Goal: Task Accomplishment & Management: Use online tool/utility

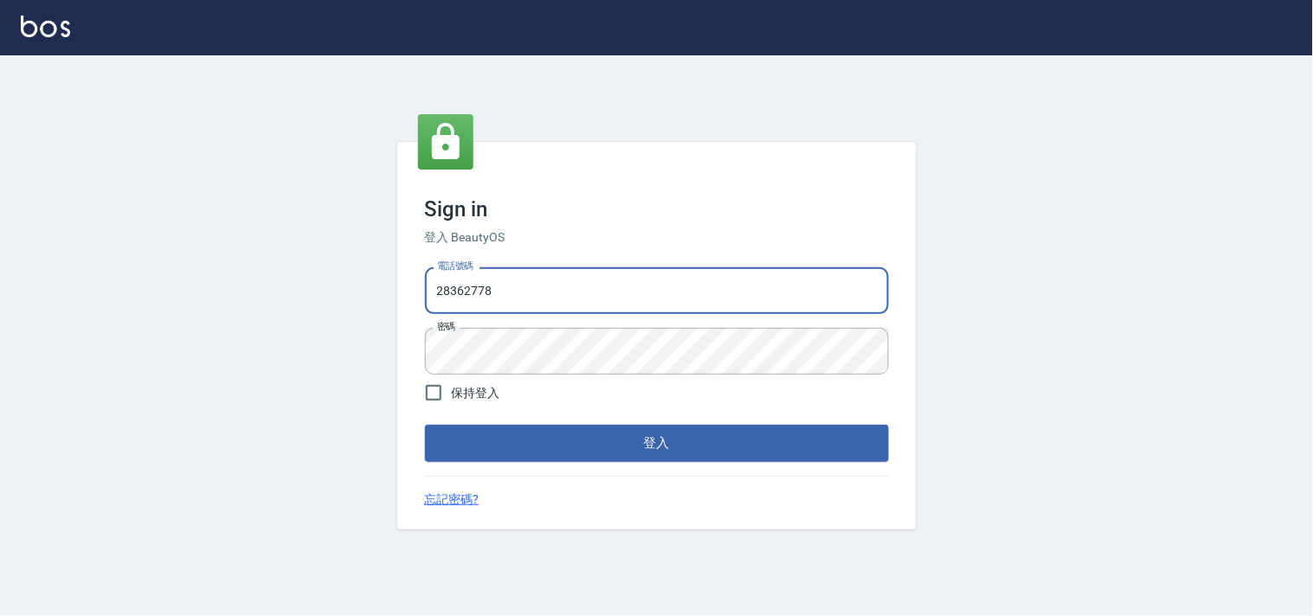
drag, startPoint x: 679, startPoint y: 291, endPoint x: 174, endPoint y: 222, distance: 510.0
click at [203, 234] on div "Sign in 登入 BeautyOS 電話號碼 28362778 電話號碼 密碼 密碼 保持登入 登入 忘記密碼?" at bounding box center [656, 335] width 1313 height 561
type input "0955582961"
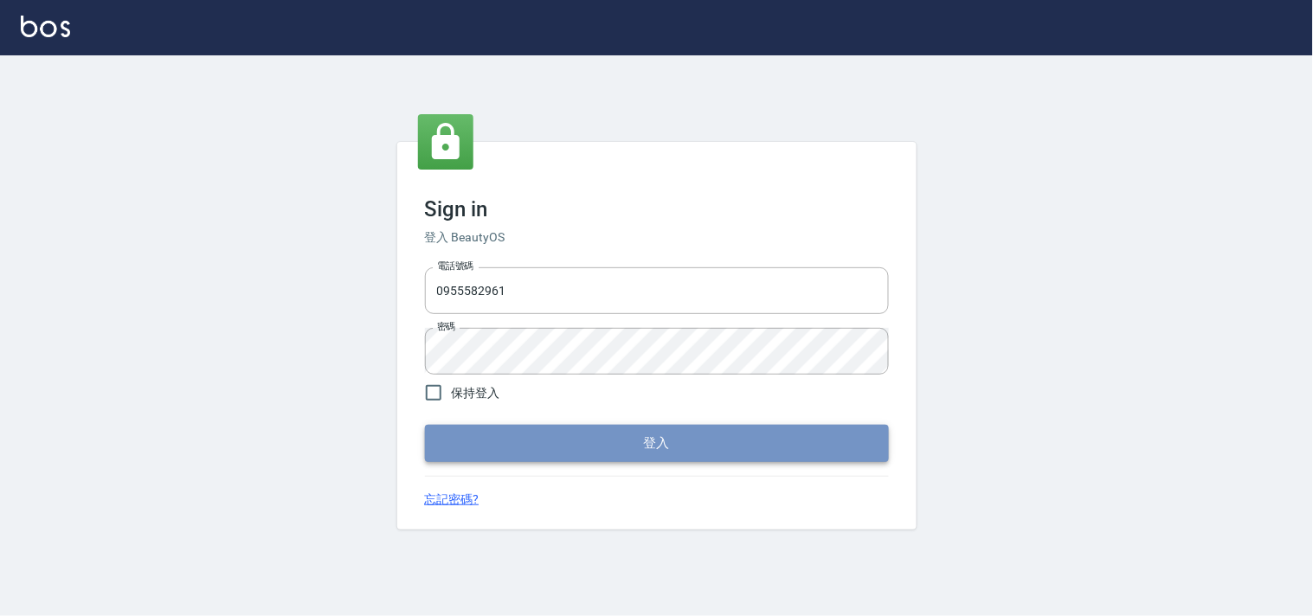
click at [621, 434] on button "登入" at bounding box center [657, 443] width 464 height 36
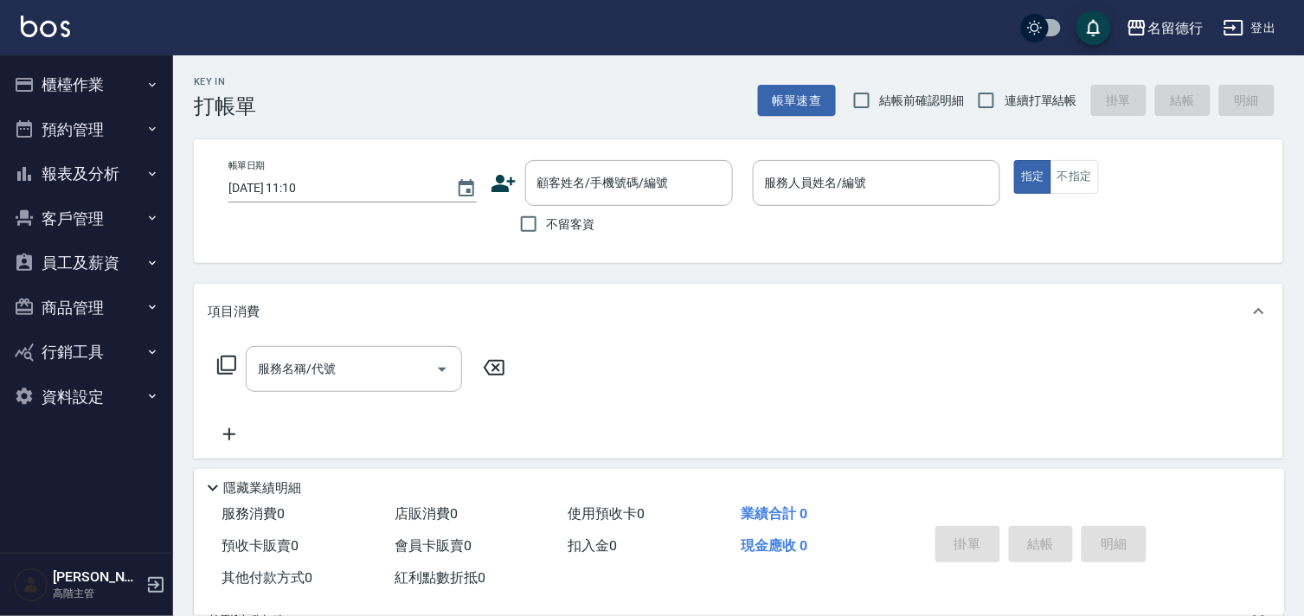
click at [895, 101] on span "結帳前確認明細" at bounding box center [922, 101] width 85 height 18
click at [880, 101] on input "結帳前確認明細" at bounding box center [862, 100] width 36 height 36
click at [963, 101] on span "結帳前確認明細" at bounding box center [922, 101] width 85 height 18
click at [880, 101] on input "結帳前確認明細" at bounding box center [862, 100] width 36 height 36
checkbox input "false"
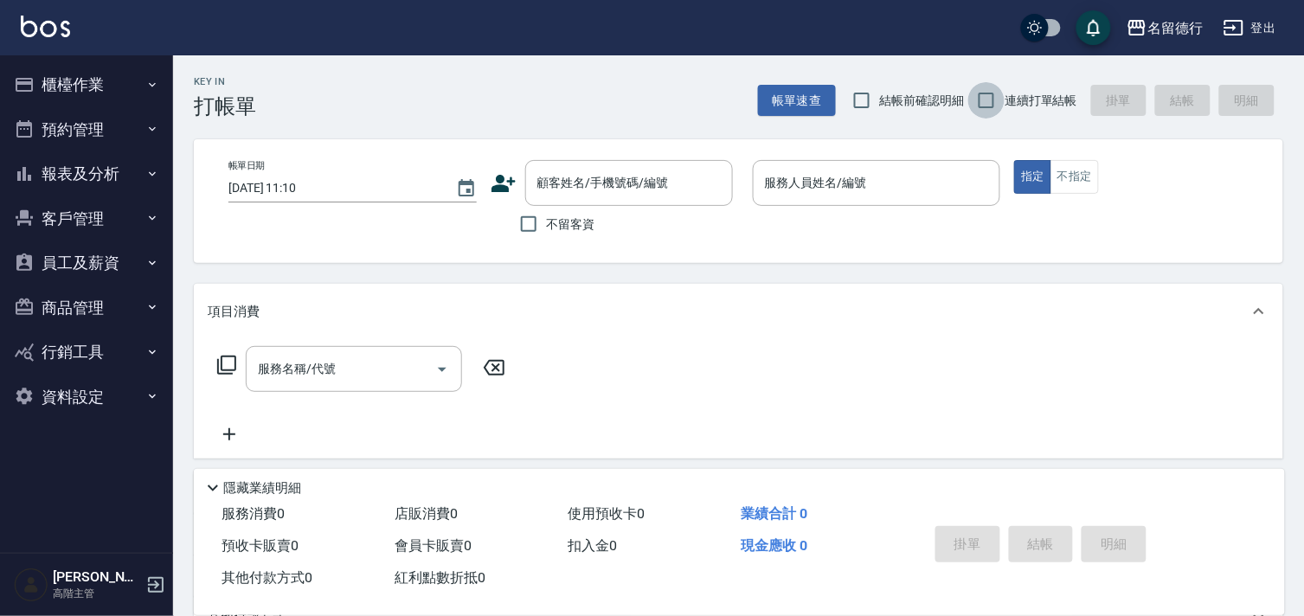
click at [976, 101] on input "連續打單結帳" at bounding box center [986, 100] width 36 height 36
checkbox input "true"
click at [851, 91] on input "結帳前確認明細" at bounding box center [862, 100] width 36 height 36
checkbox input "true"
click at [78, 393] on button "資料設定" at bounding box center [86, 397] width 159 height 45
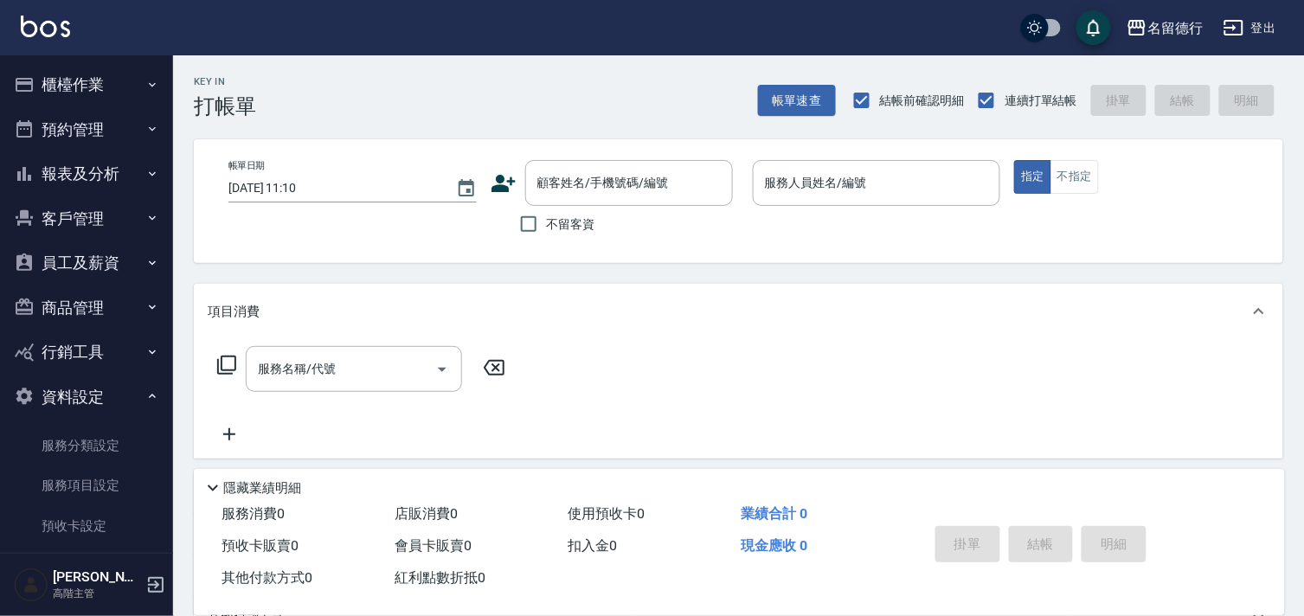
click at [74, 390] on button "資料設定" at bounding box center [86, 397] width 159 height 45
click at [108, 280] on button "員工及薪資" at bounding box center [86, 263] width 159 height 45
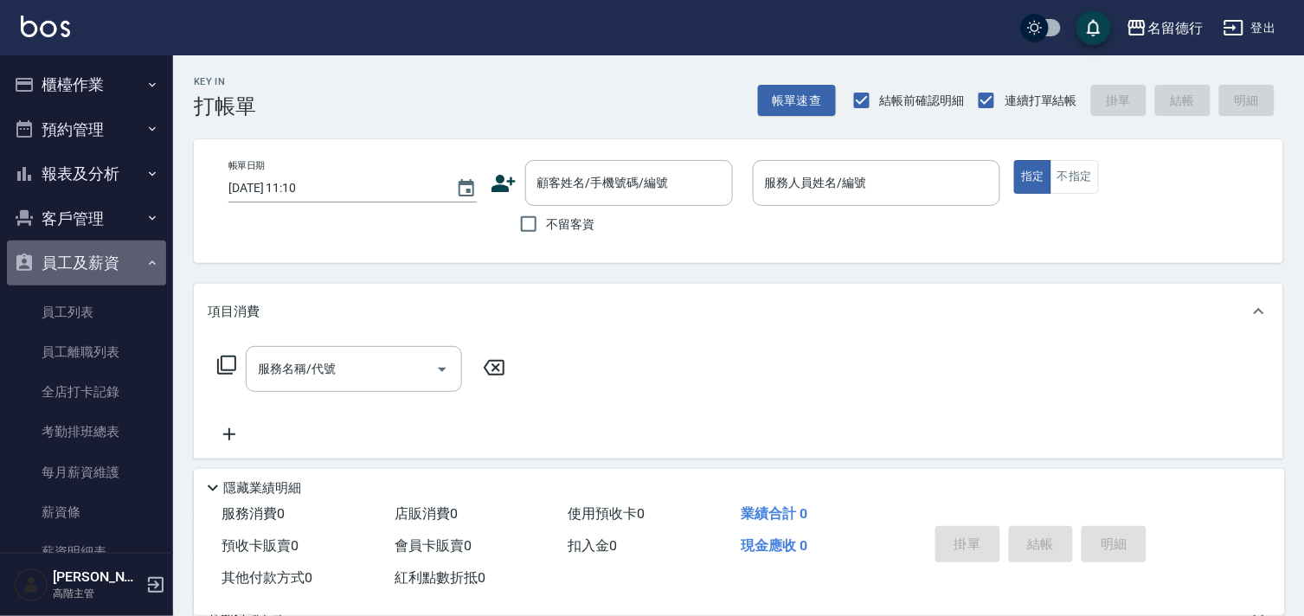
click at [111, 267] on button "員工及薪資" at bounding box center [86, 263] width 159 height 45
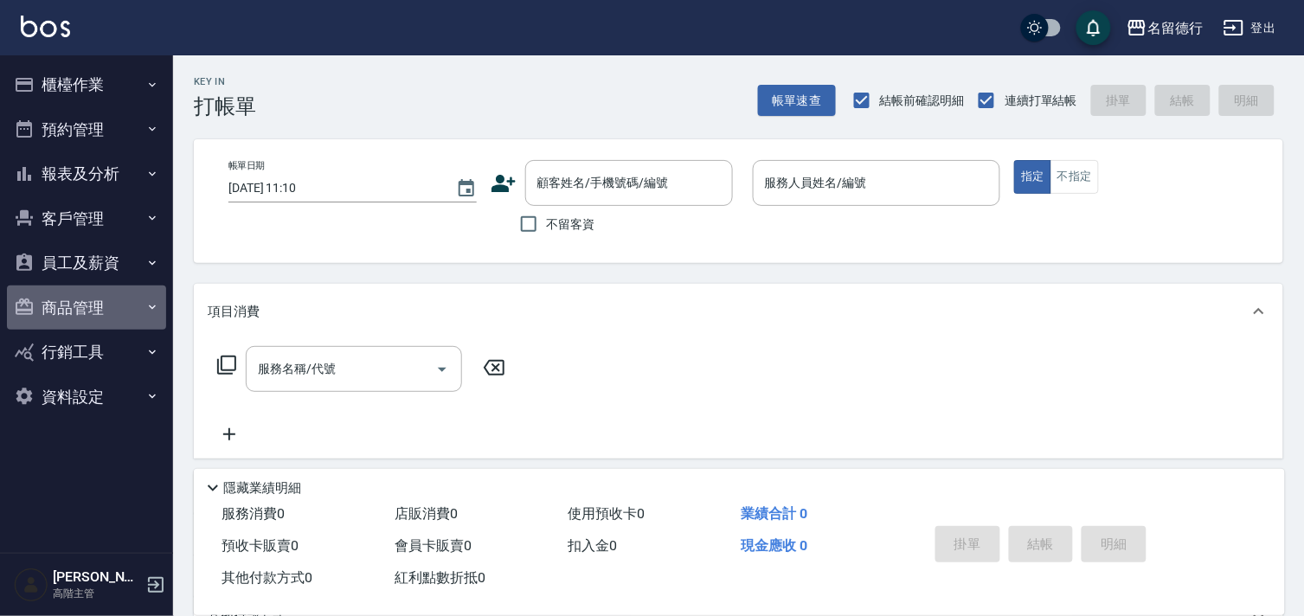
click at [111, 307] on button "商品管理" at bounding box center [86, 308] width 159 height 45
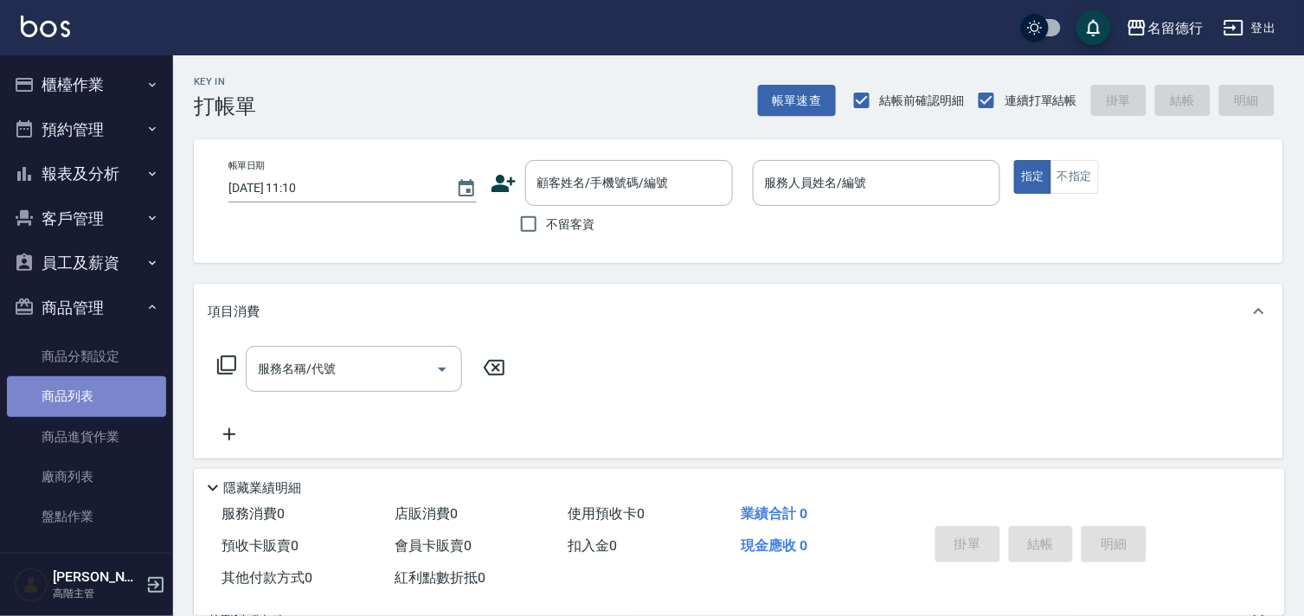
click at [100, 401] on link "商品列表" at bounding box center [86, 396] width 159 height 40
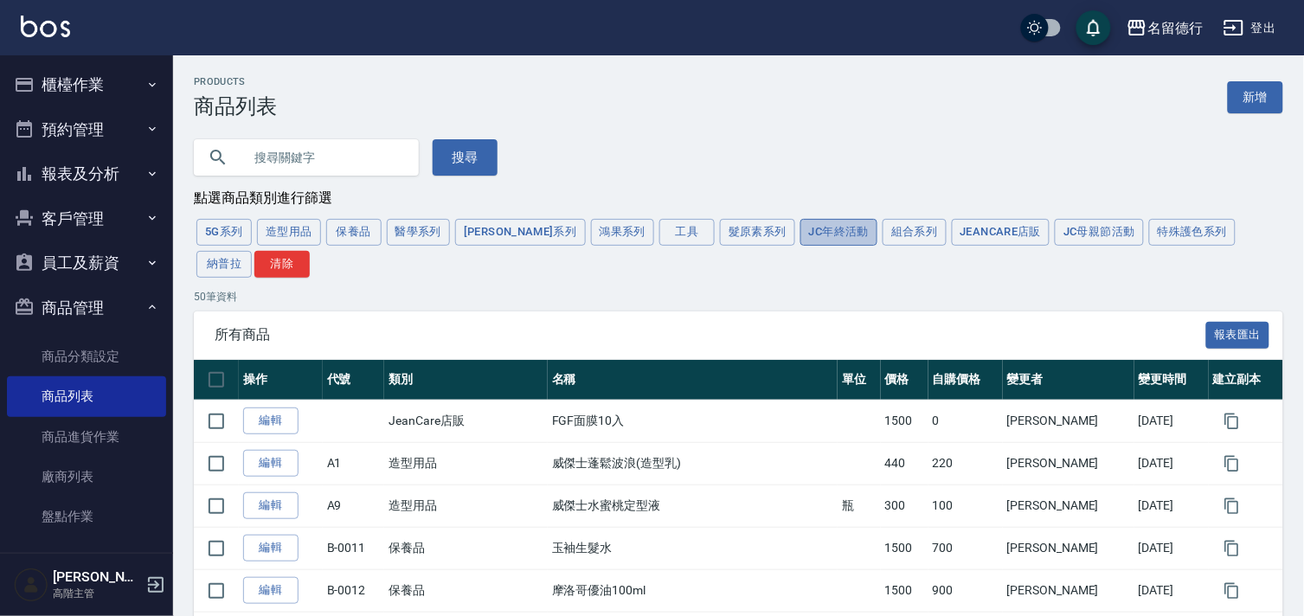
click at [801, 228] on button "JC年終活動" at bounding box center [839, 232] width 77 height 27
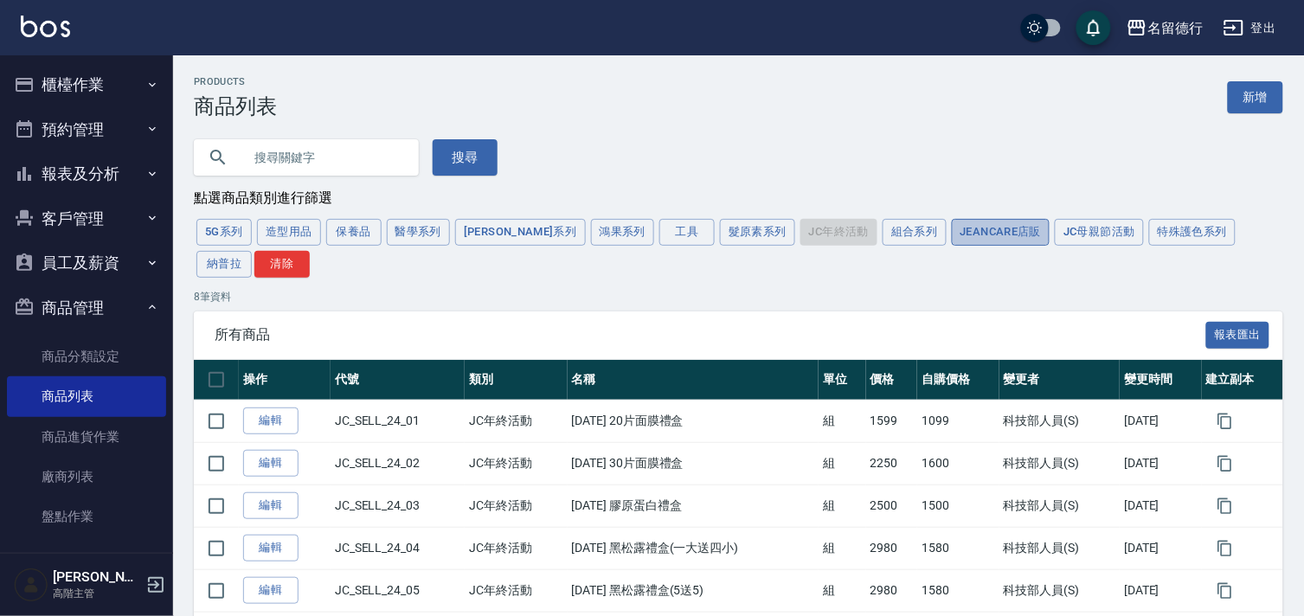
click at [952, 239] on button "JeanCare店販" at bounding box center [1001, 232] width 99 height 27
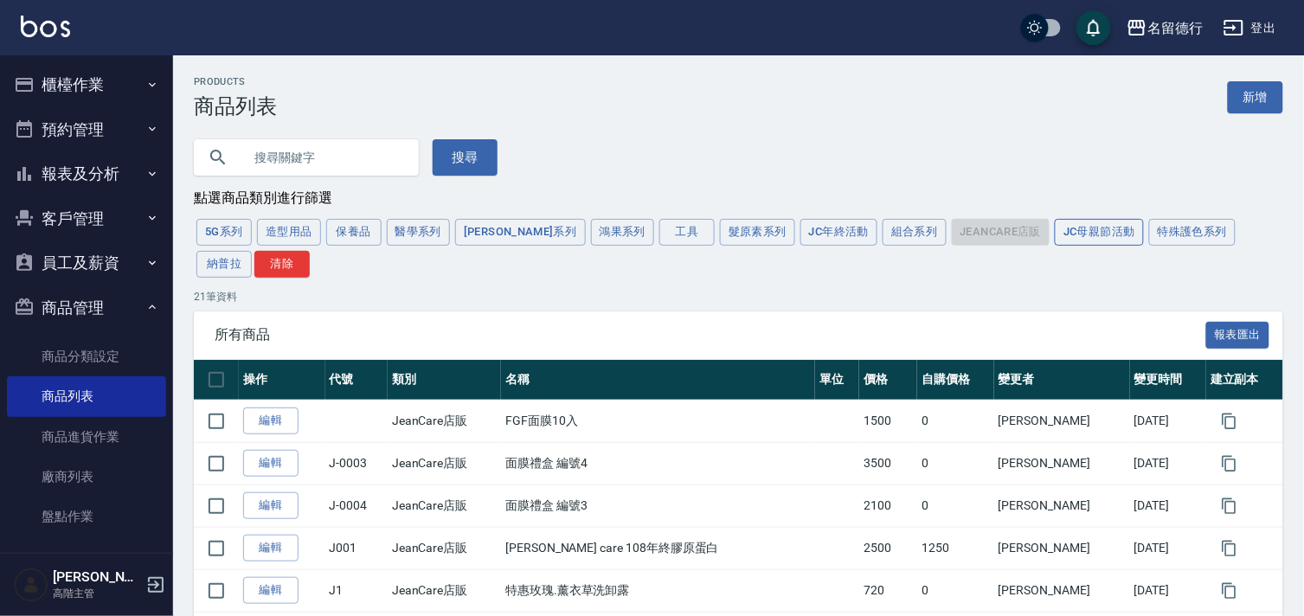
click at [1055, 225] on button "JC母親節活動" at bounding box center [1099, 232] width 89 height 27
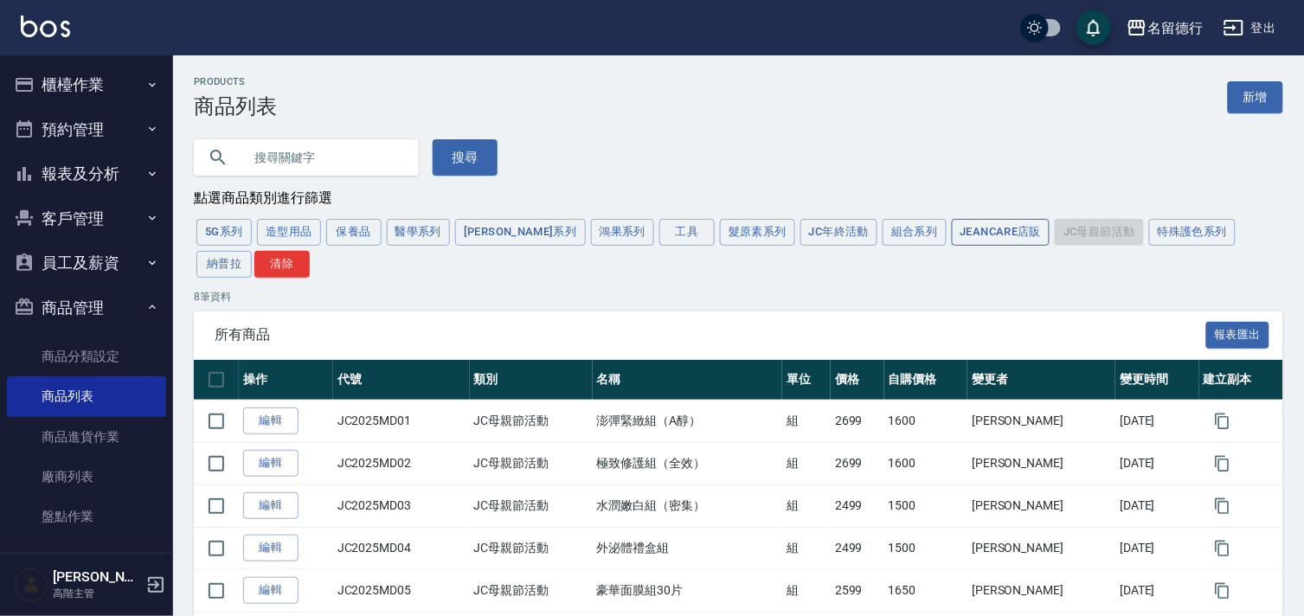
click at [952, 234] on button "JeanCare店販" at bounding box center [1001, 232] width 99 height 27
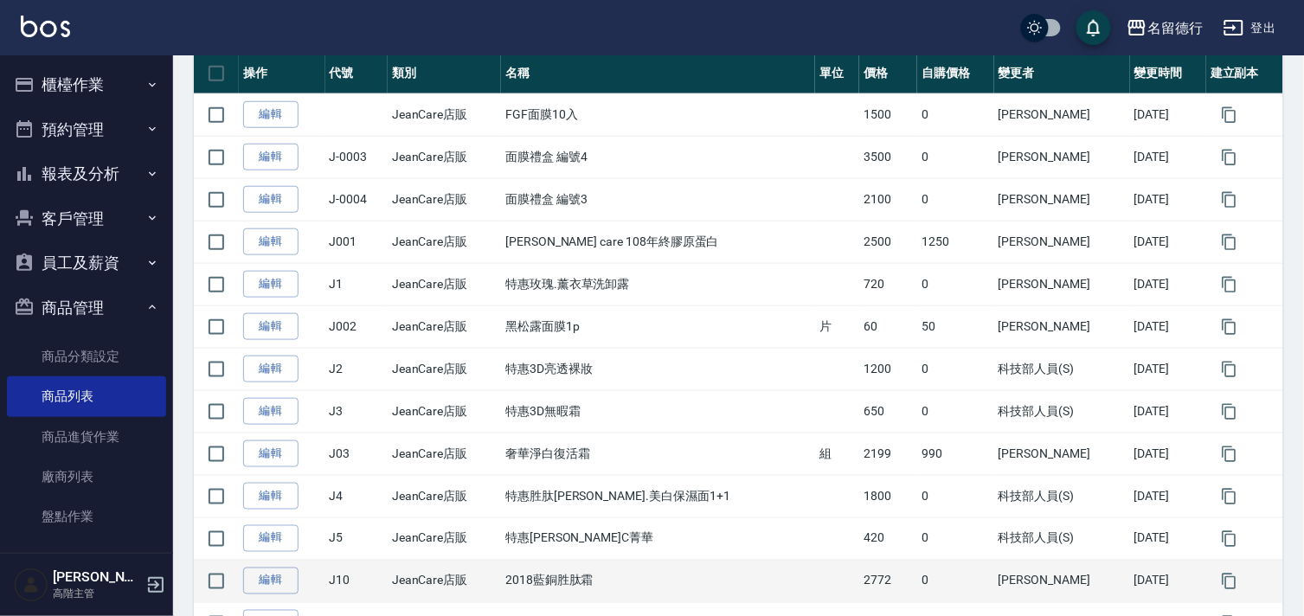
scroll to position [273, 0]
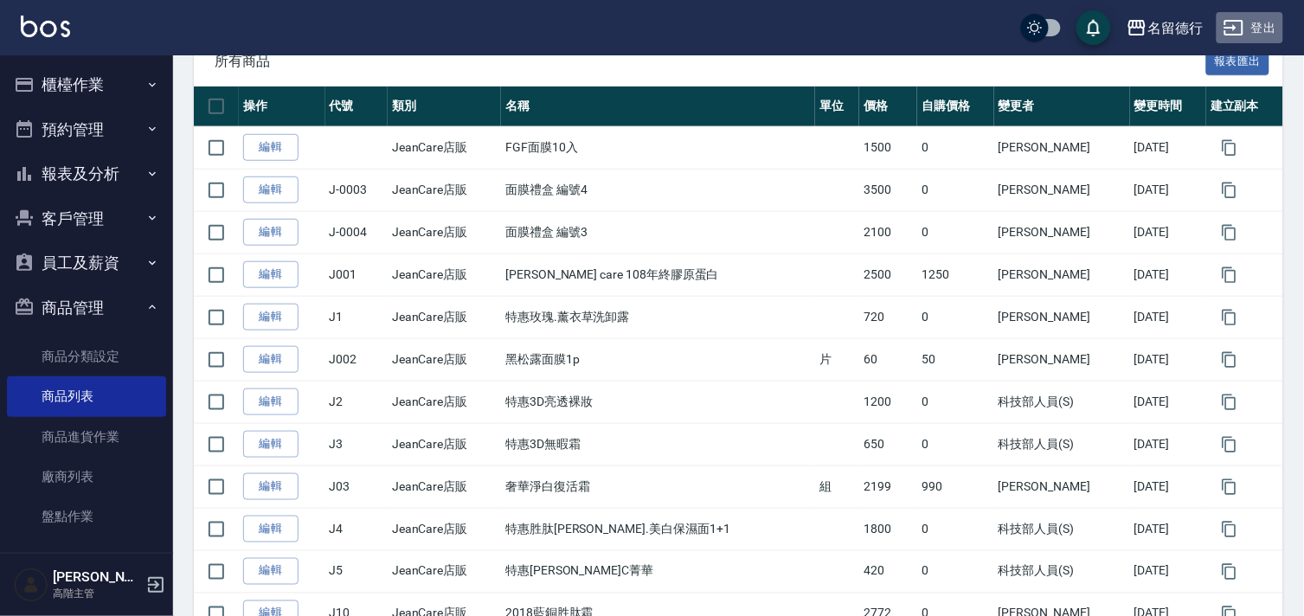
click at [1249, 19] on button "登出" at bounding box center [1250, 28] width 67 height 32
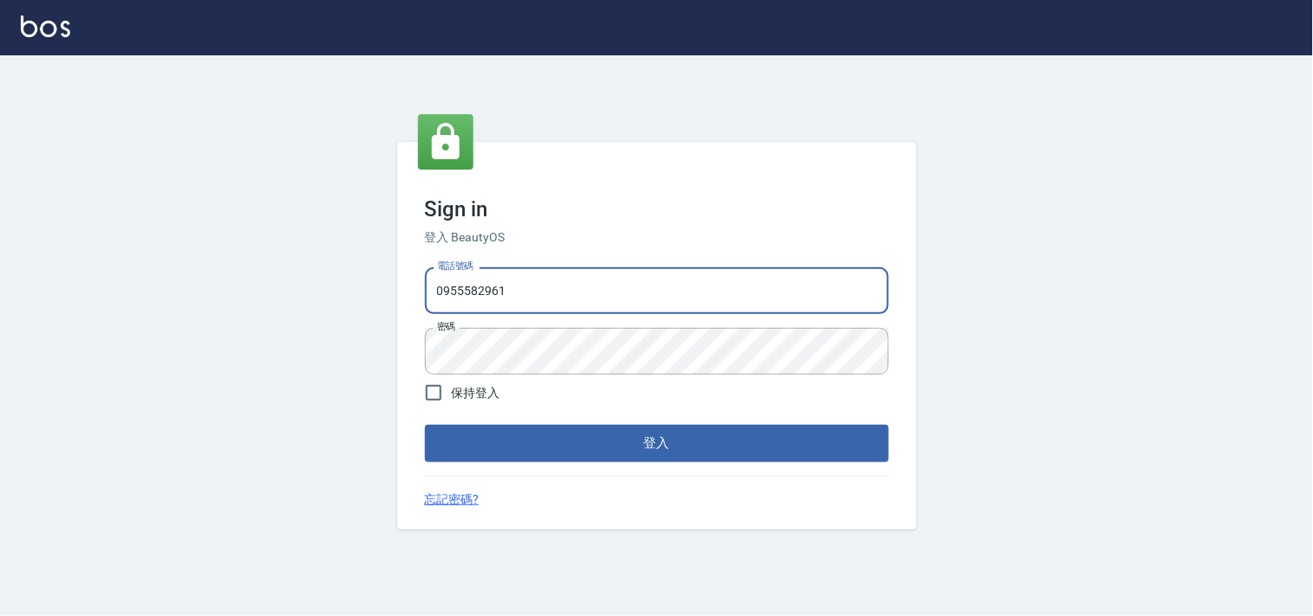
click at [584, 289] on input "0955582961" at bounding box center [657, 290] width 464 height 47
type input "28261007"
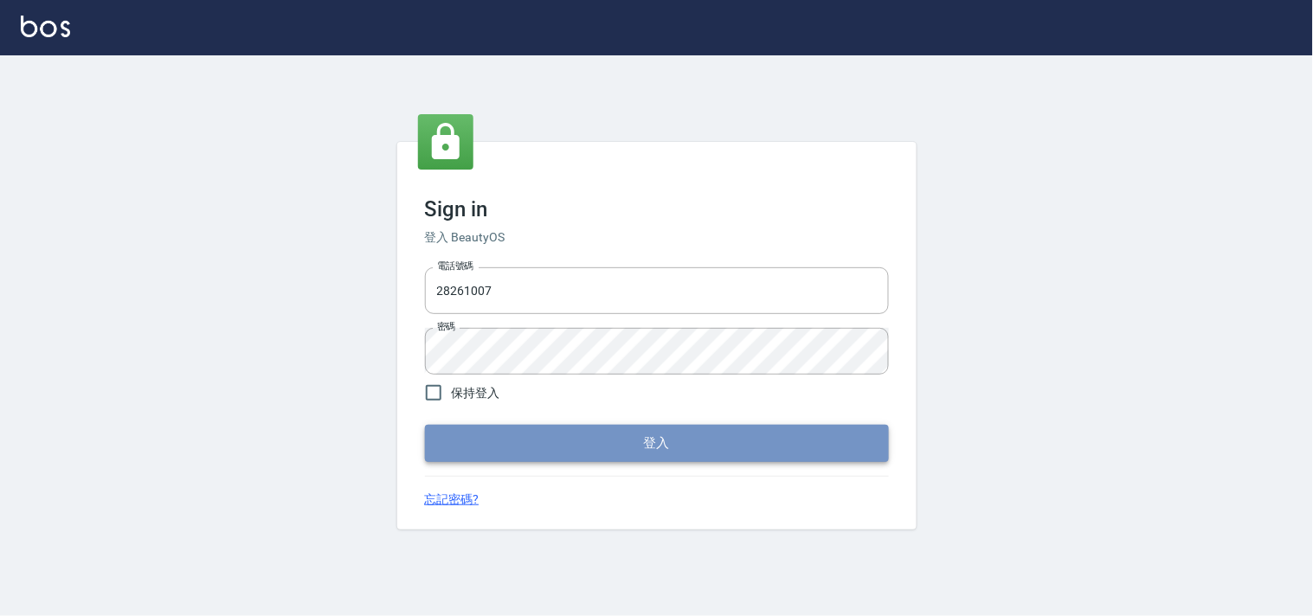
click at [627, 440] on button "登入" at bounding box center [657, 443] width 464 height 36
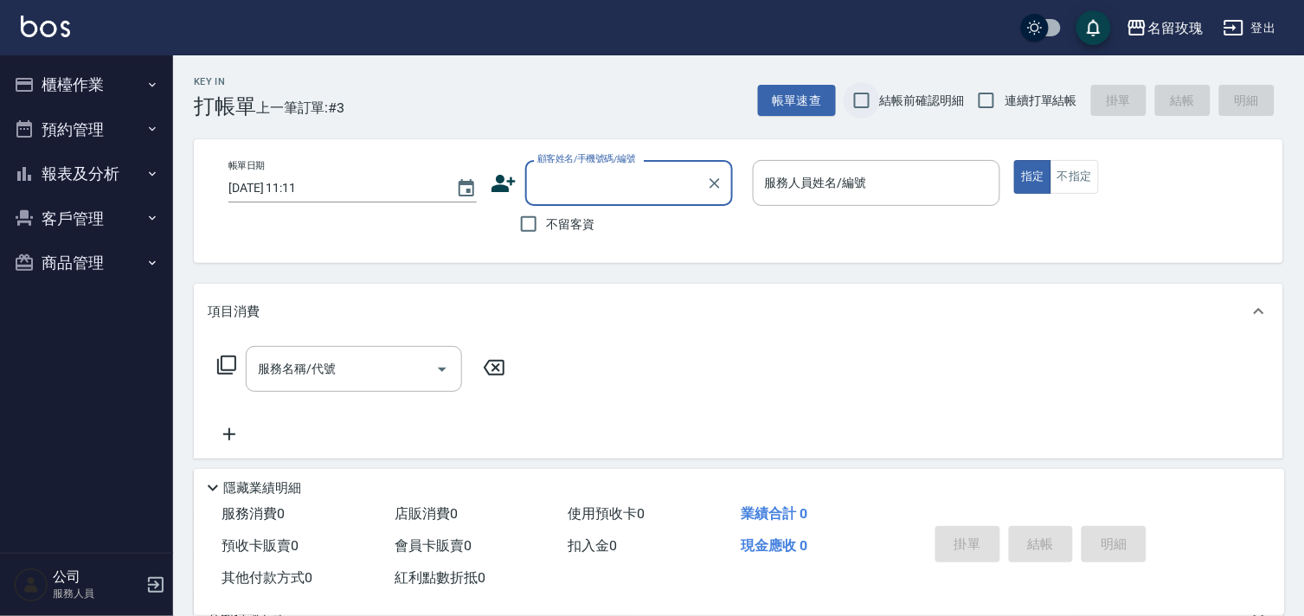
click at [863, 106] on input "結帳前確認明細" at bounding box center [862, 100] width 36 height 36
checkbox input "true"
click at [1026, 100] on span "連續打單結帳" at bounding box center [1041, 101] width 73 height 18
click at [1005, 100] on input "連續打單結帳" at bounding box center [986, 100] width 36 height 36
checkbox input "true"
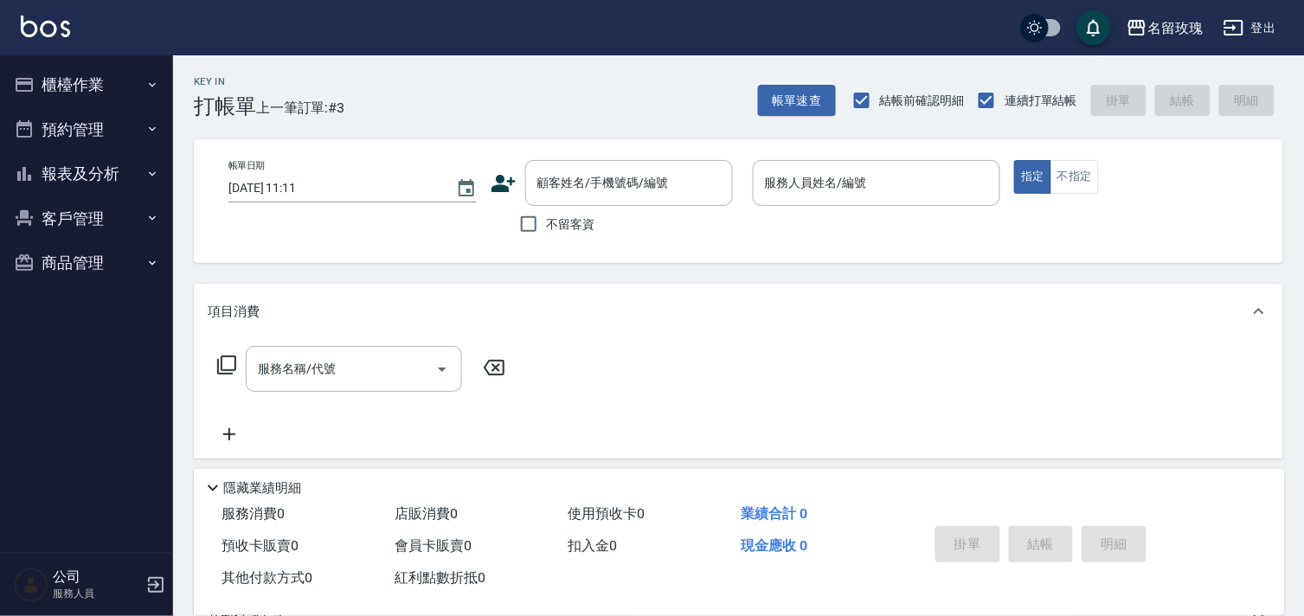
click at [560, 216] on span "不留客資" at bounding box center [571, 225] width 48 height 18
click at [547, 215] on input "不留客資" at bounding box center [529, 224] width 36 height 36
checkbox input "true"
click at [575, 88] on div "Key In 打帳單 上一筆訂單:#3 帳單速查 結帳前確認明細 連續打單結帳 掛單 結帳 明細" at bounding box center [728, 86] width 1110 height 63
click at [582, 82] on div "Key In 打帳單 上一筆訂單:#3 帳單速查 結帳前確認明細 連續打單結帳 掛單 結帳 明細" at bounding box center [728, 86] width 1110 height 63
